Goal: Task Accomplishment & Management: Manage account settings

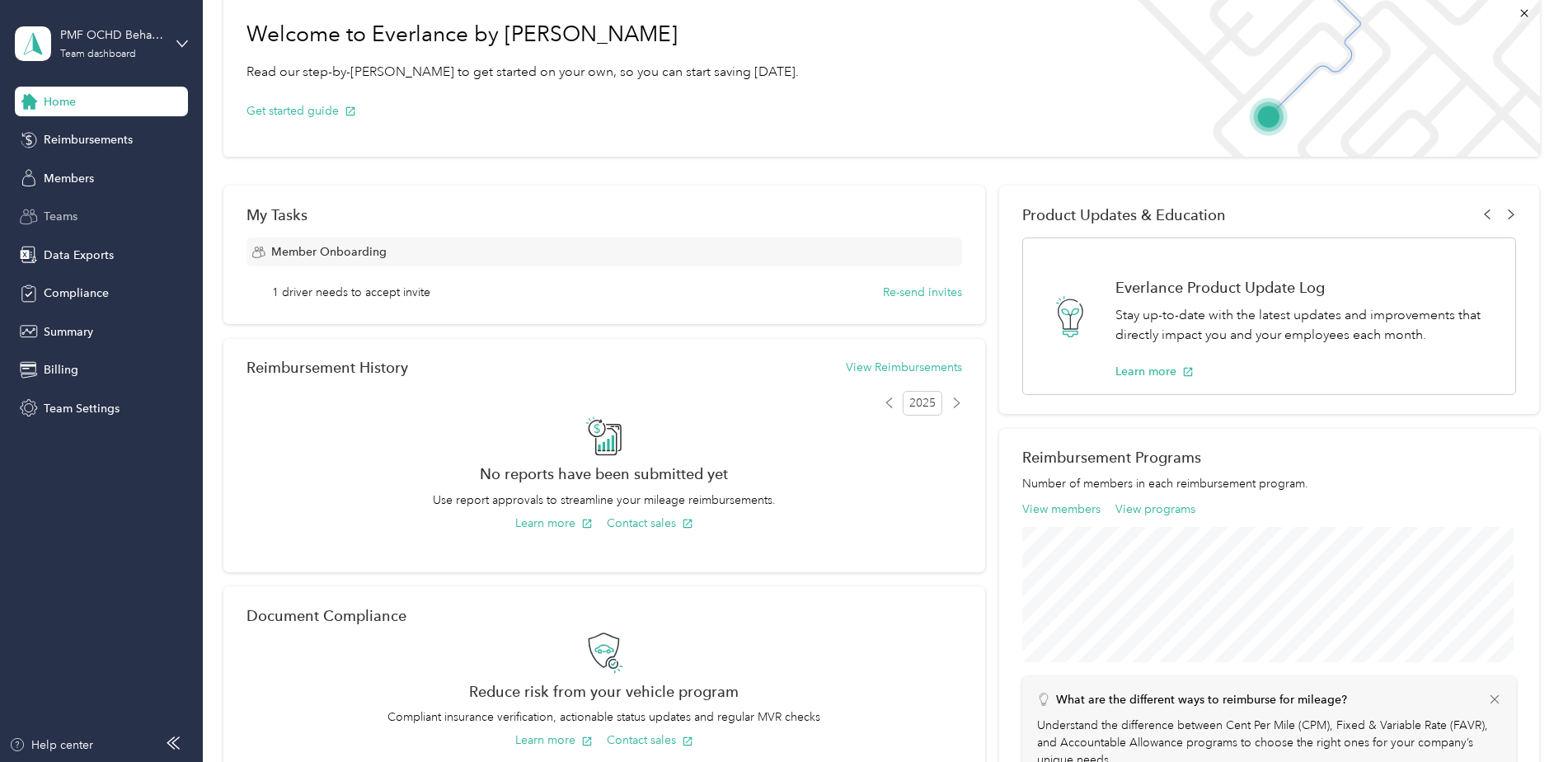
scroll to position [51, 0]
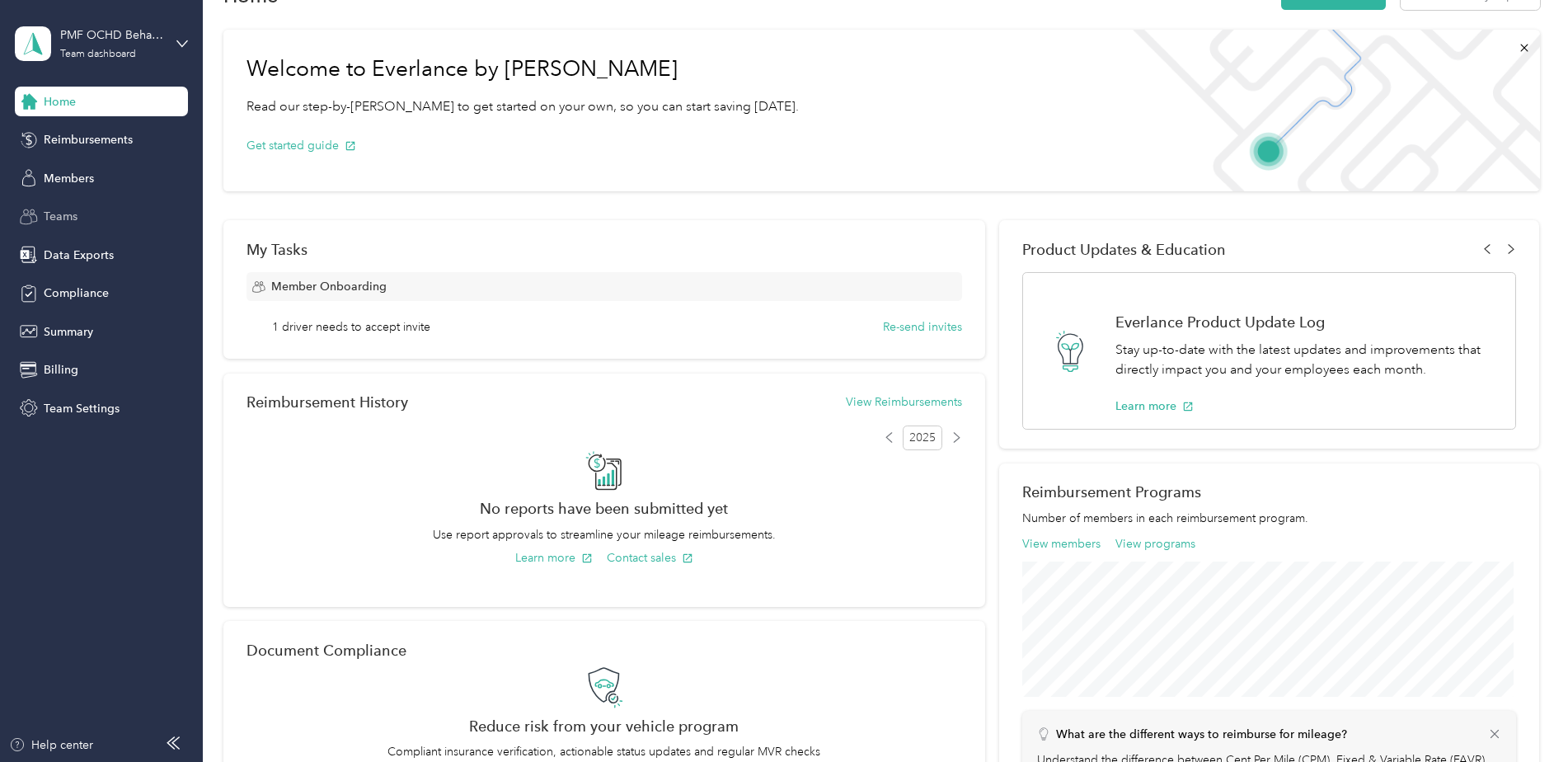
click at [61, 214] on span "Teams" at bounding box center [60, 216] width 34 height 17
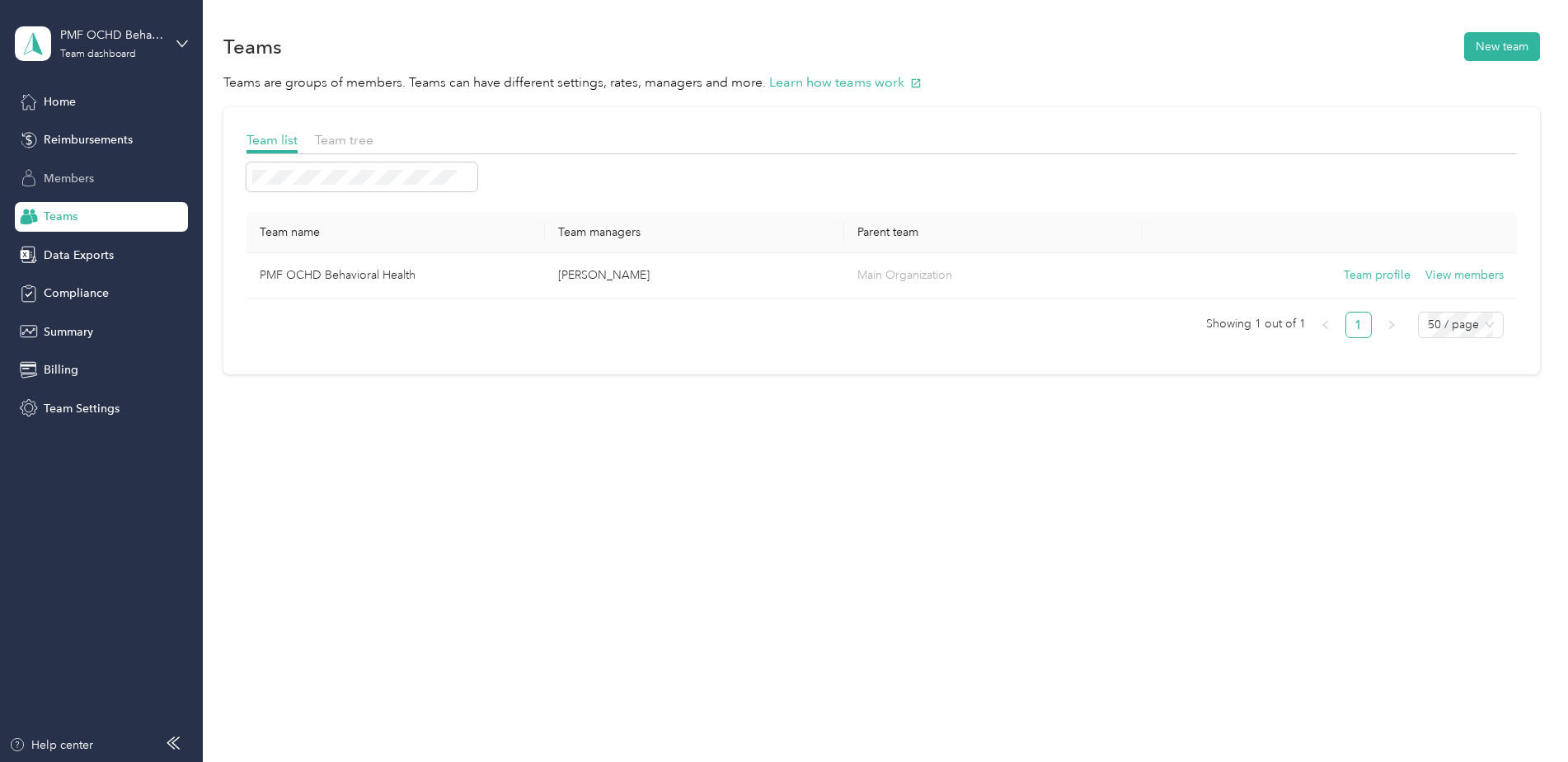
click at [80, 184] on span "Members" at bounding box center [68, 178] width 50 height 17
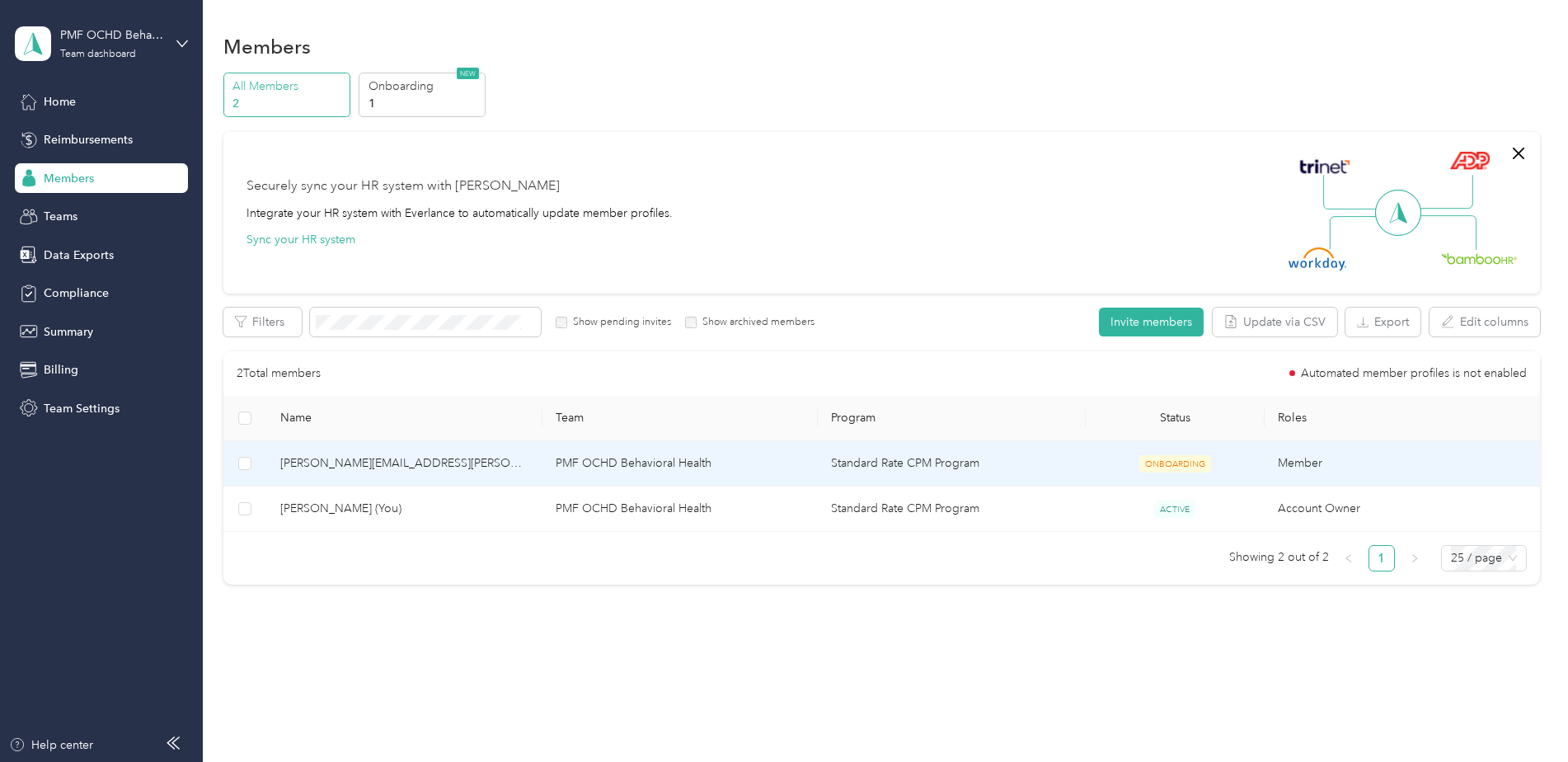
click at [1295, 469] on td "Member" at bounding box center [1402, 464] width 275 height 45
click at [1165, 462] on span "ONBOARDING" at bounding box center [1175, 463] width 72 height 17
click at [278, 466] on td "[PERSON_NAME][EMAIL_ADDRESS][PERSON_NAME][DOMAIN_NAME]" at bounding box center [404, 464] width 275 height 45
click at [233, 470] on td at bounding box center [245, 464] width 44 height 45
click at [453, 70] on section "Members All Members 2 Onboarding 1 NEW Securely sync your HR system with Everla…" at bounding box center [882, 313] width 1317 height 569
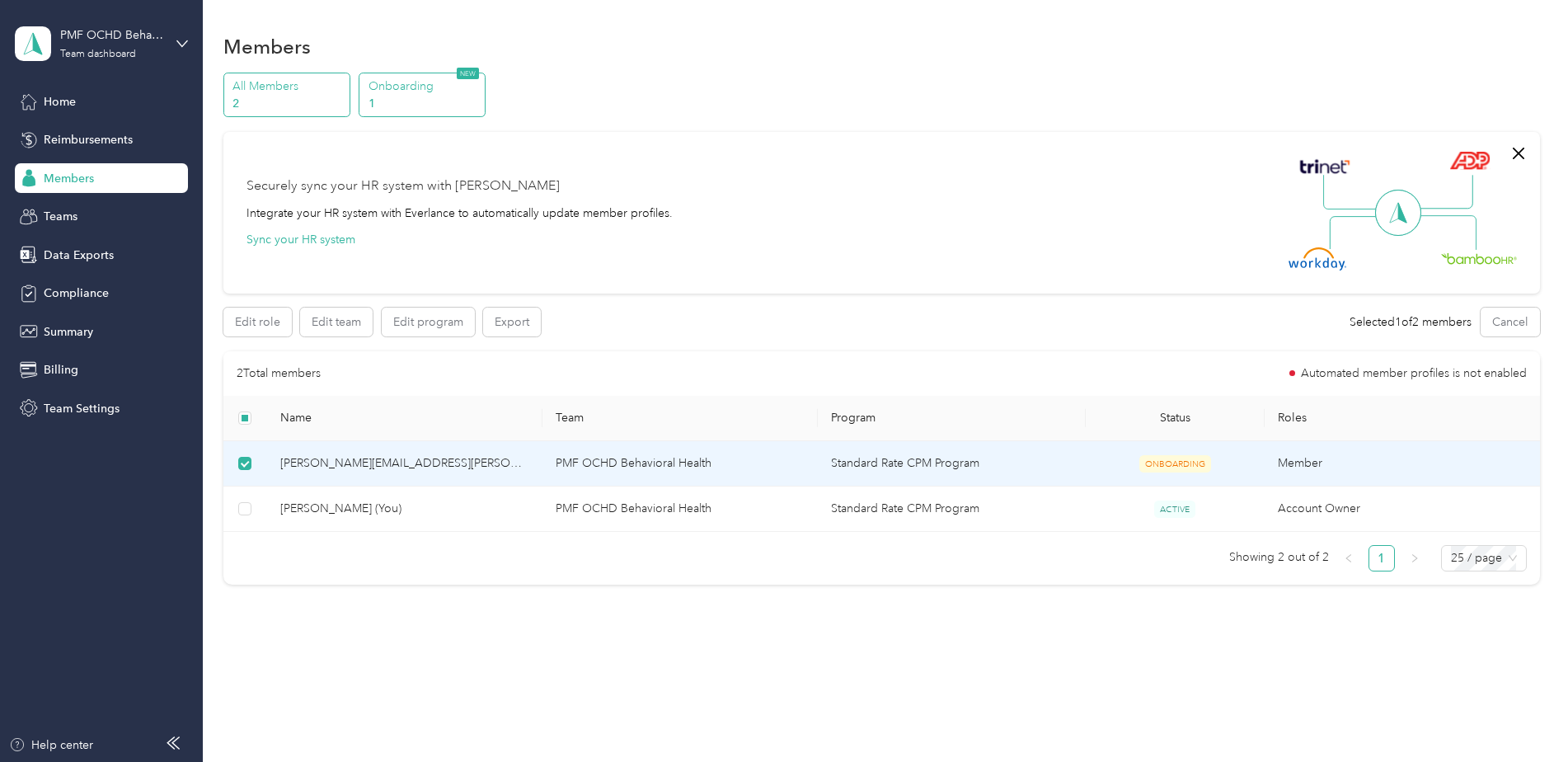
click at [453, 80] on p "Onboarding" at bounding box center [424, 85] width 112 height 17
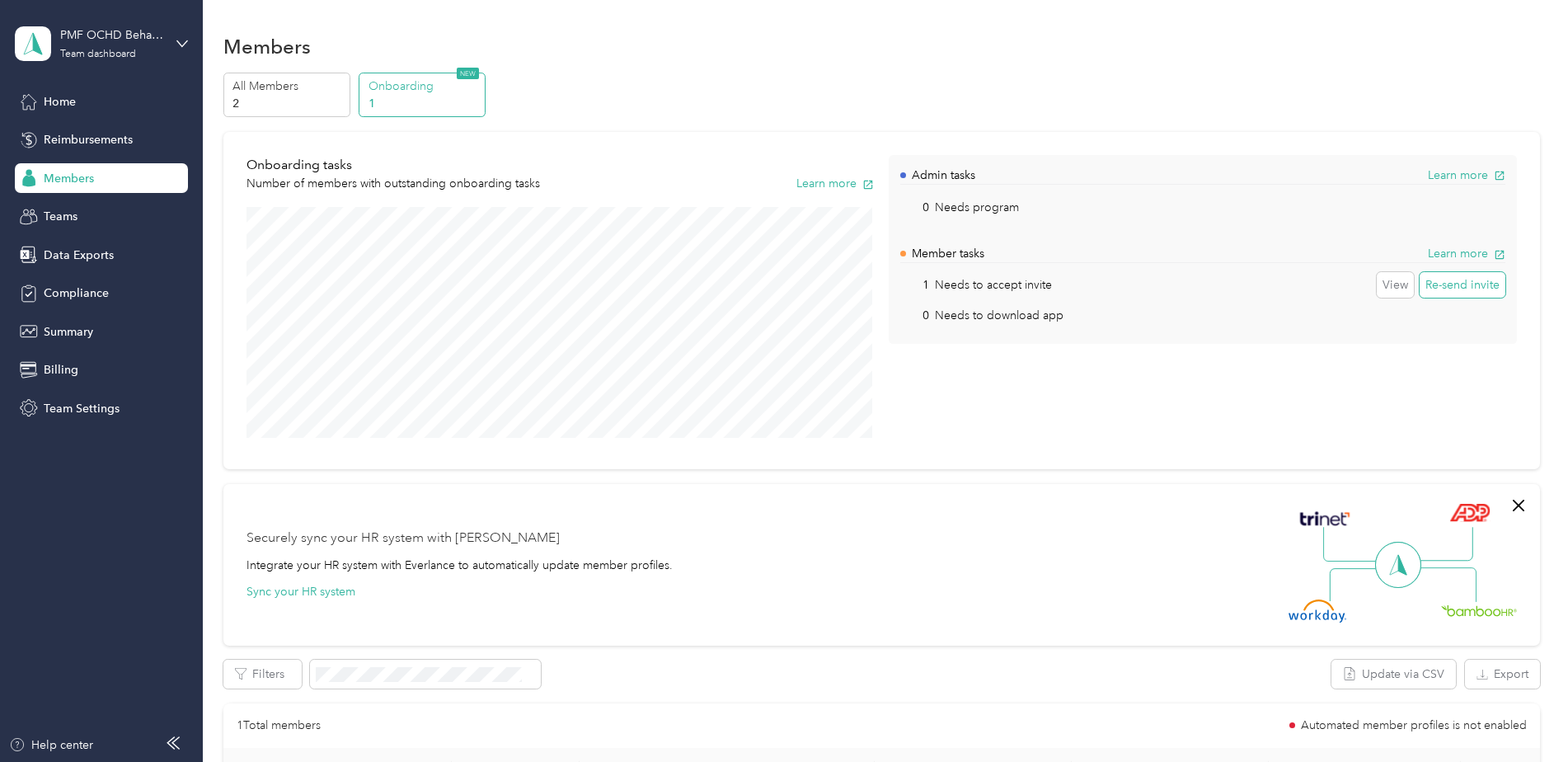
click at [1477, 290] on button "Re-send invite" at bounding box center [1463, 285] width 85 height 26
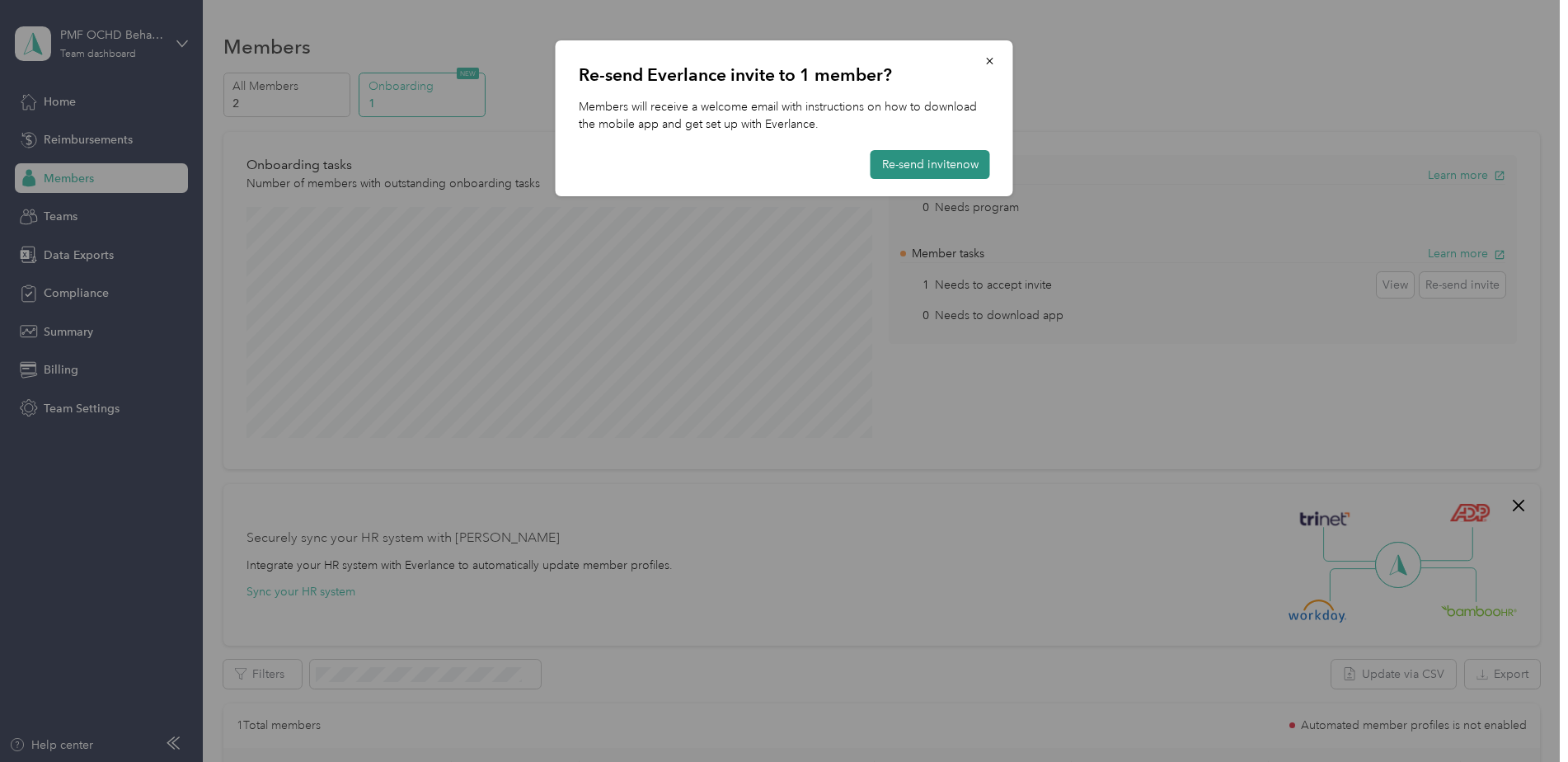
click at [919, 171] on button "Re-send invite now" at bounding box center [930, 164] width 120 height 29
